Goal: Find specific page/section: Find specific page/section

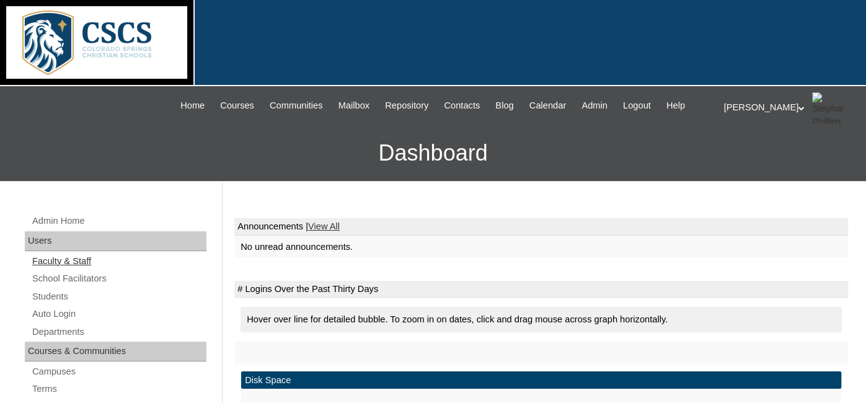
click at [88, 258] on link "Faculty & Staff" at bounding box center [119, 262] width 176 height 16
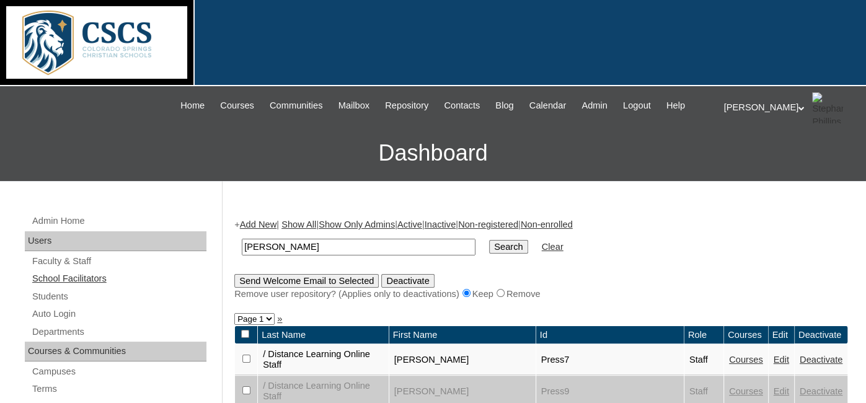
type input "[PERSON_NAME]"
click at [489, 240] on input "Search" at bounding box center [508, 247] width 38 height 14
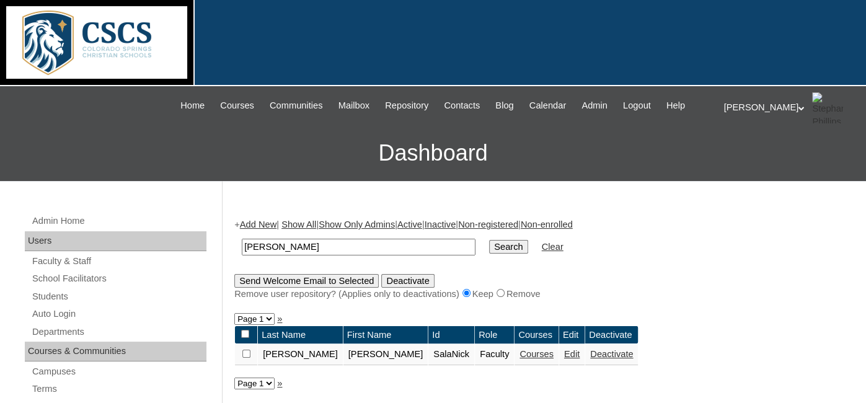
click at [520, 355] on link "Courses" at bounding box center [537, 354] width 34 height 10
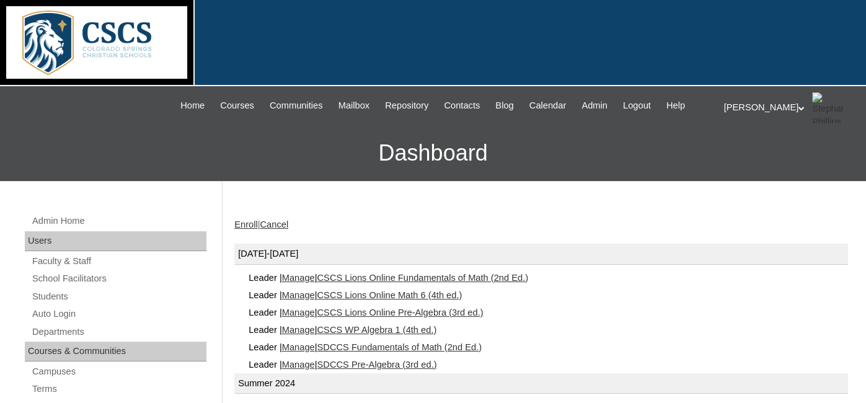
click at [433, 315] on link "CSCS Lions Online Pre-Algebra (3rd ed.)" at bounding box center [400, 313] width 166 height 10
click at [367, 296] on link "CSCS Lions Online Math 6 (4th ed.)" at bounding box center [389, 295] width 145 height 10
click at [370, 344] on link "SDCCS Fundamentals of Math (2nd Ed.)" at bounding box center [399, 347] width 165 height 10
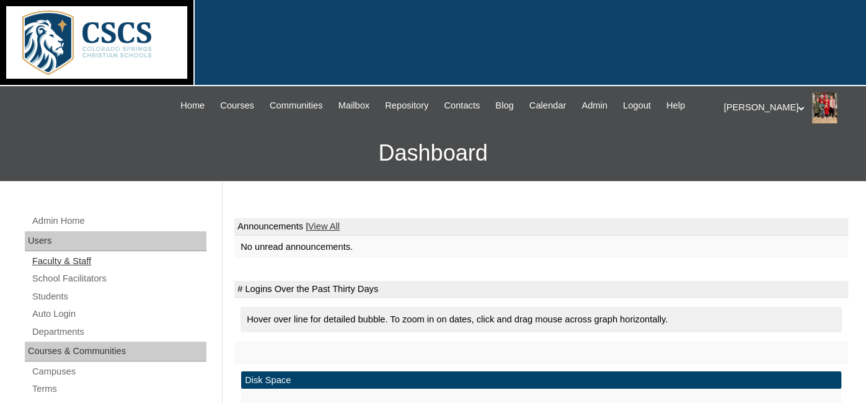
click at [58, 257] on link "Faculty & Staff" at bounding box center [119, 262] width 176 height 16
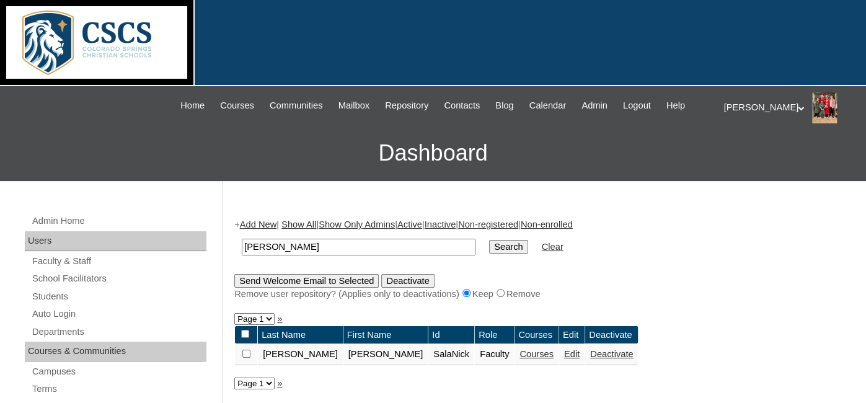
click at [520, 354] on link "Courses" at bounding box center [537, 354] width 34 height 10
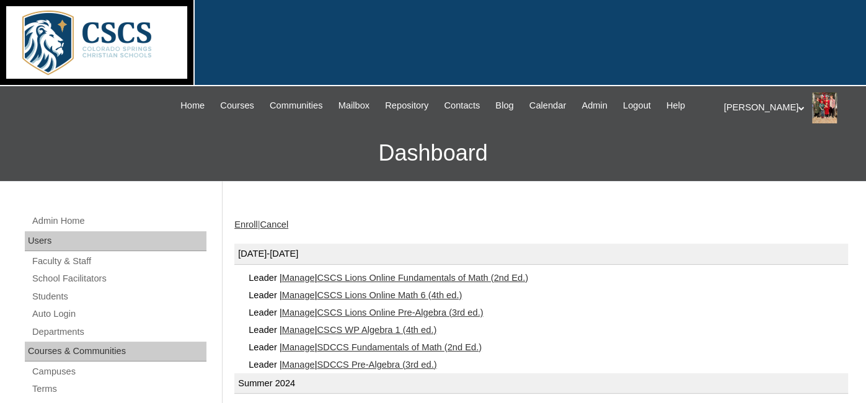
click at [426, 276] on link "CSCS Lions Online Fundamentals of Math (2nd Ed.)" at bounding box center [423, 278] width 212 height 10
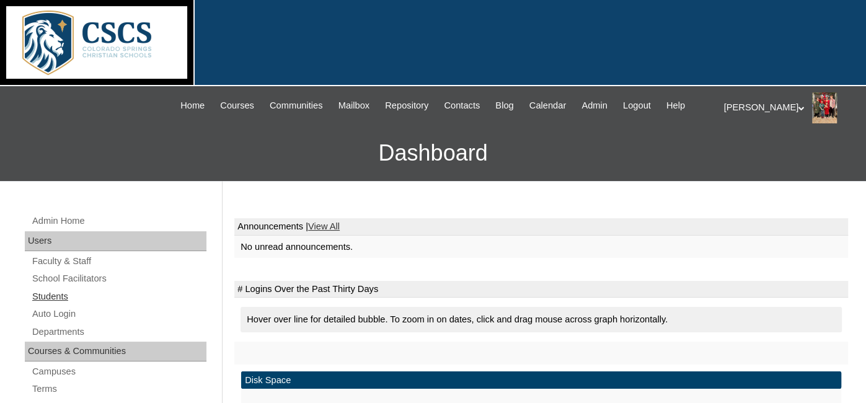
click at [53, 293] on link "Students" at bounding box center [119, 297] width 176 height 16
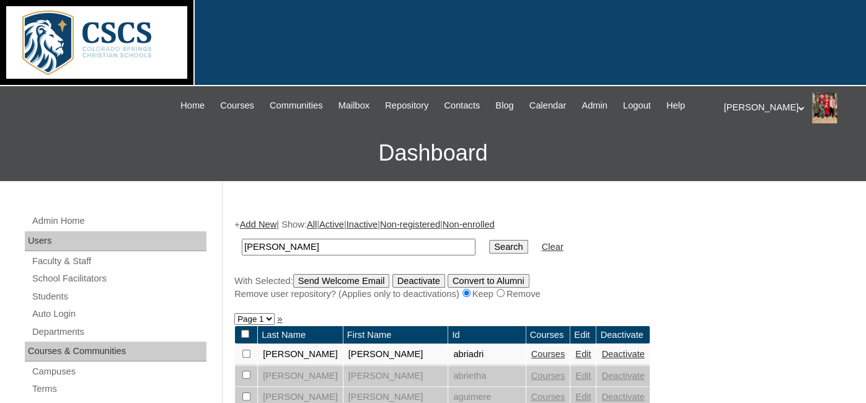
drag, startPoint x: 265, startPoint y: 248, endPoint x: 244, endPoint y: 249, distance: 21.7
click at [244, 249] on input "salas" at bounding box center [359, 247] width 234 height 17
type input "young"
click at [489, 240] on input "Search" at bounding box center [508, 247] width 38 height 14
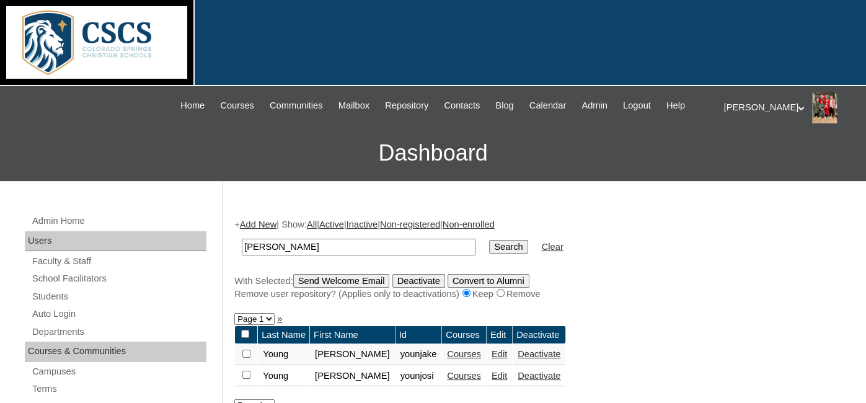
click at [447, 372] on link "Courses" at bounding box center [464, 376] width 34 height 10
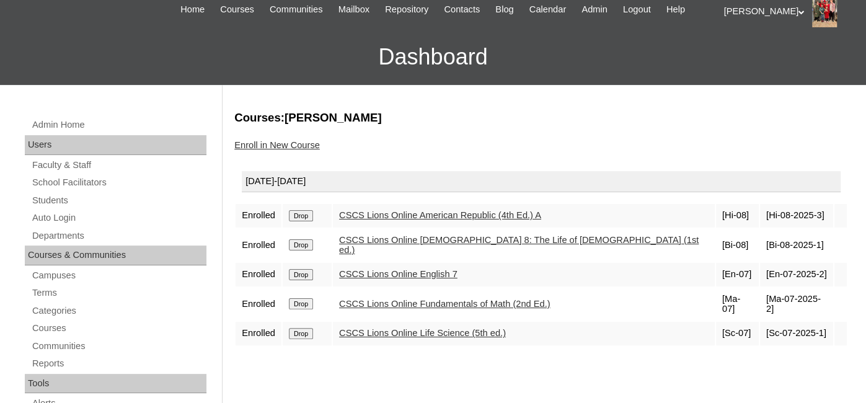
scroll to position [97, 0]
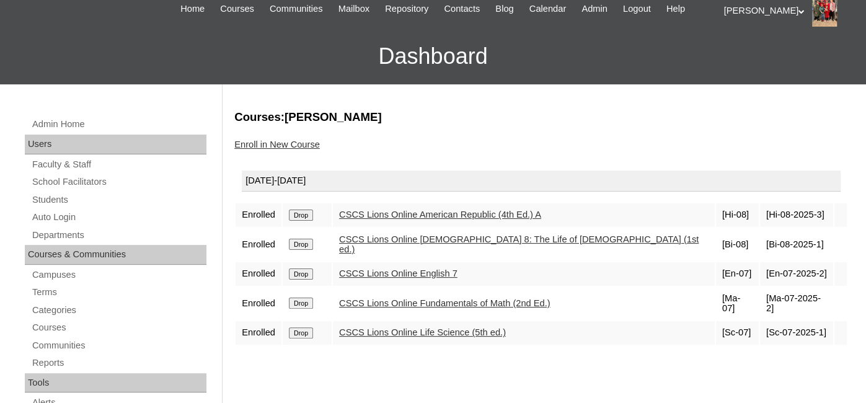
click at [419, 298] on link "CSCS Lions Online Fundamentals of Math (2nd Ed.)" at bounding box center [445, 303] width 212 height 10
